Goal: Navigation & Orientation: Find specific page/section

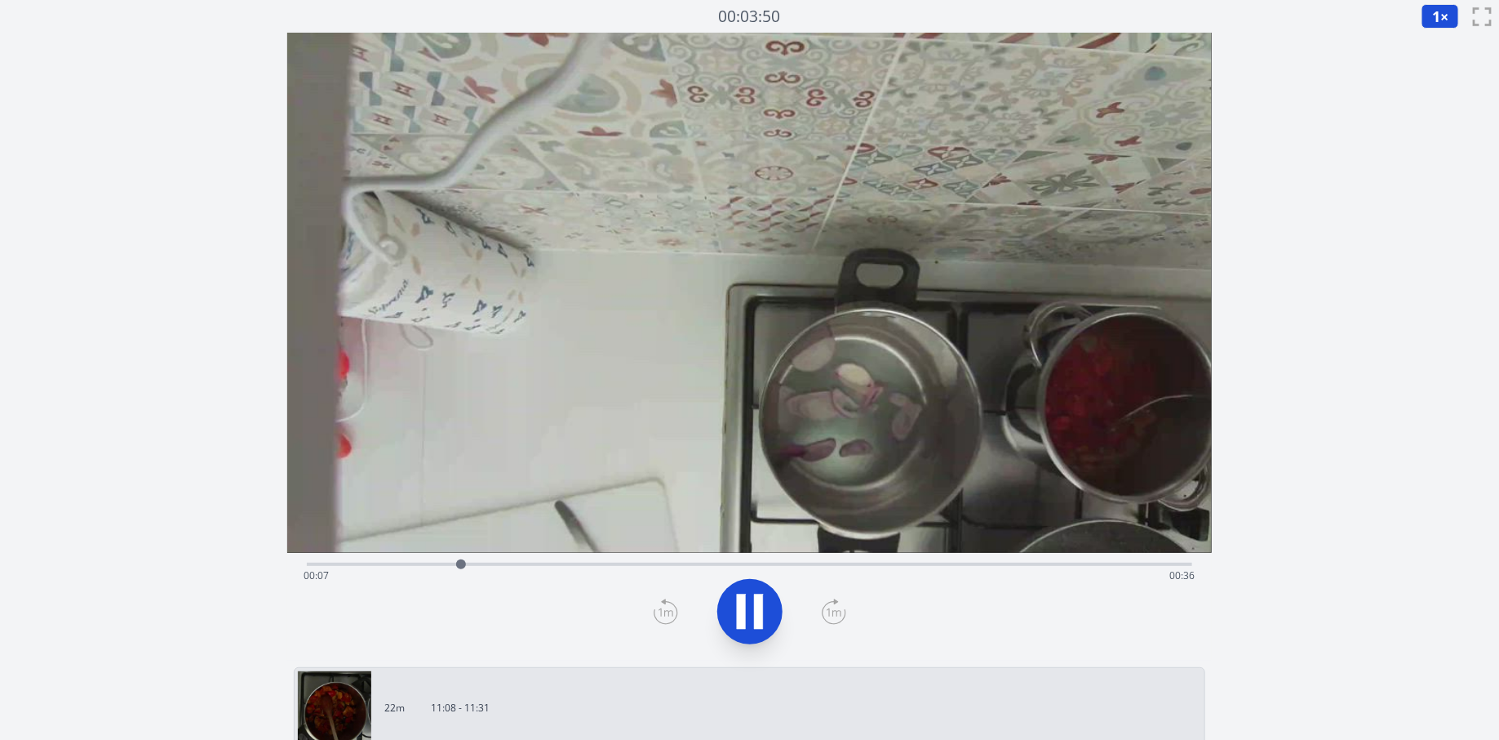
click at [246, 104] on div "Discard Recording? You will not be able to recover this once discarded. Cancel …" at bounding box center [749, 619] width 1499 height 1239
